Goal: Leave review/rating

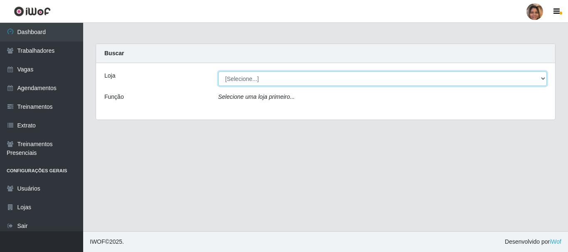
click at [542, 76] on select "[Selecione...] Mar Vermelho - CEASA Mar Vermelho - Centro de Distribuição" at bounding box center [382, 78] width 329 height 15
select select "474"
click at [218, 71] on select "[Selecione...] Mar Vermelho - CEASA Mar Vermelho - Centro de Distribuição" at bounding box center [382, 78] width 329 height 15
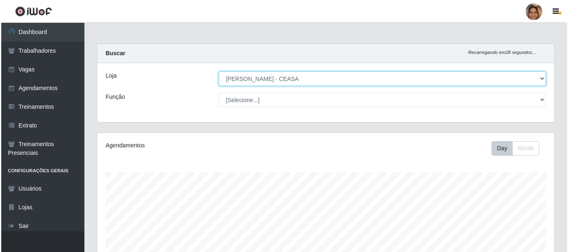
scroll to position [189, 0]
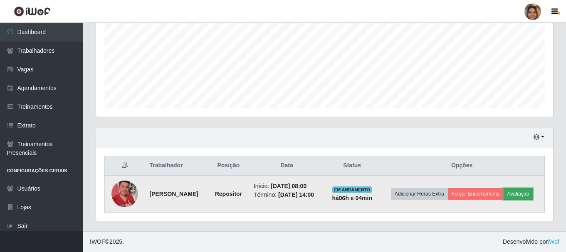
click at [522, 194] on button "Avaliação" at bounding box center [518, 194] width 30 height 12
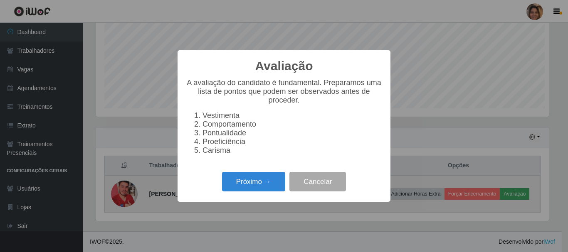
scroll to position [172, 453]
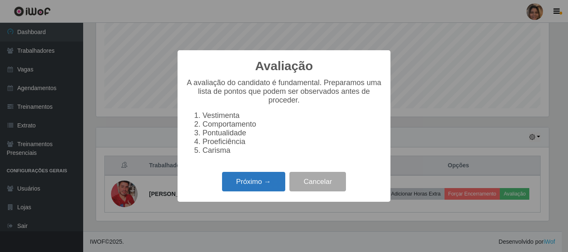
click at [261, 188] on button "Próximo →" at bounding box center [253, 182] width 63 height 20
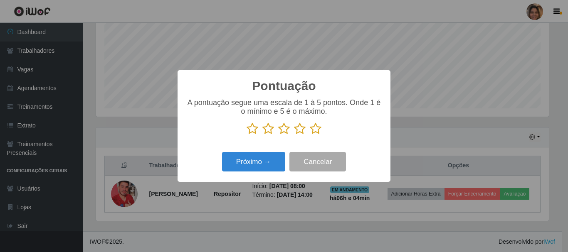
scroll to position [415477, 415197]
click at [316, 129] on icon at bounding box center [316, 129] width 12 height 12
click at [310, 135] on input "radio" at bounding box center [310, 135] width 0 height 0
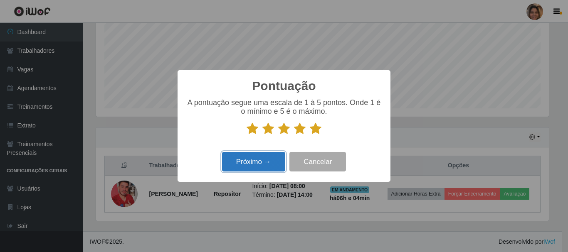
click at [270, 163] on button "Próximo →" at bounding box center [253, 162] width 63 height 20
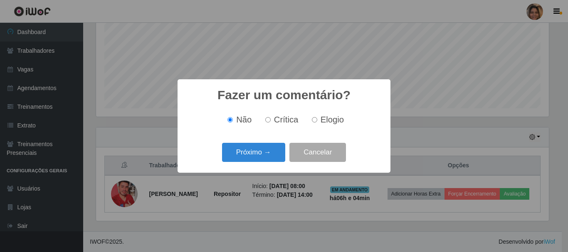
click at [313, 118] on input "Elogio" at bounding box center [314, 119] width 5 height 5
radio input "true"
click at [271, 148] on button "Próximo →" at bounding box center [253, 153] width 63 height 20
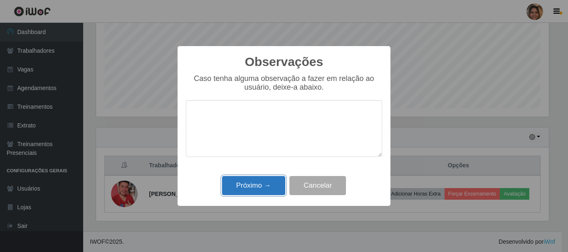
click at [268, 185] on button "Próximo →" at bounding box center [253, 186] width 63 height 20
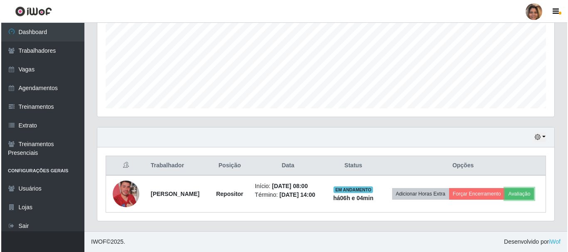
scroll to position [172, 457]
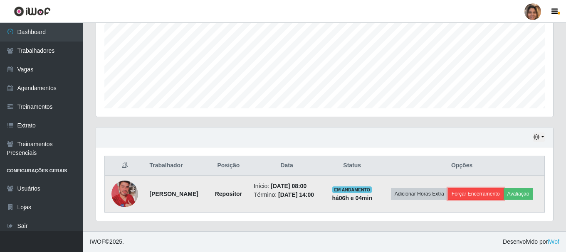
click at [472, 194] on button "Forçar Encerramento" at bounding box center [476, 194] width 56 height 12
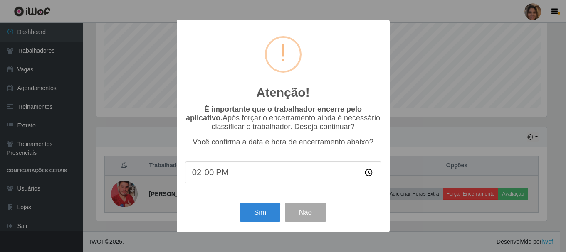
scroll to position [172, 453]
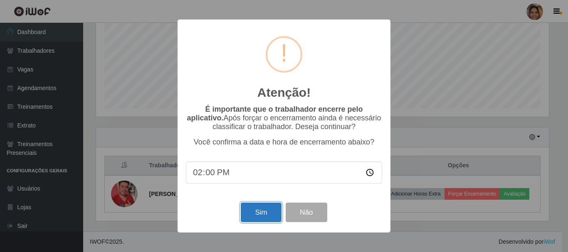
click at [249, 213] on button "Sim" at bounding box center [261, 213] width 40 height 20
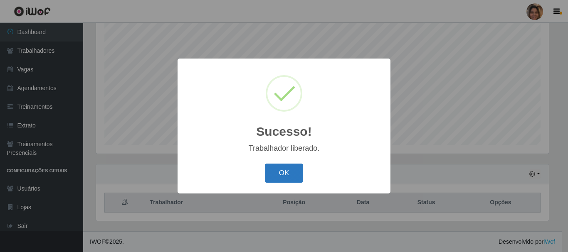
click at [284, 175] on button "OK" at bounding box center [284, 174] width 39 height 20
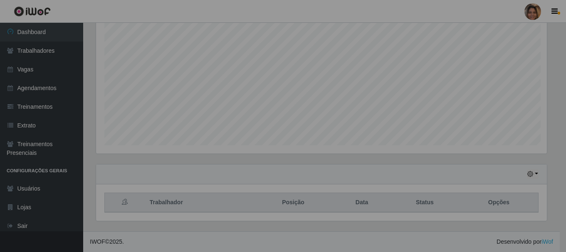
scroll to position [172, 457]
